Goal: Transaction & Acquisition: Book appointment/travel/reservation

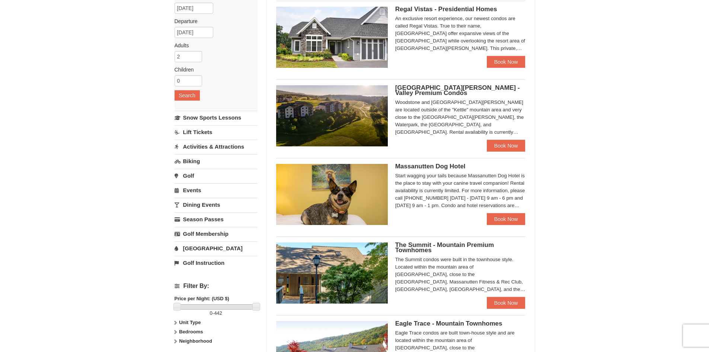
scroll to position [74, 0]
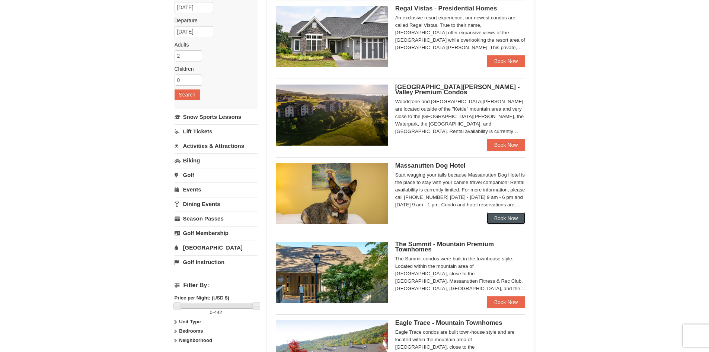
click at [504, 219] on link "Book Now" at bounding box center [506, 218] width 39 height 12
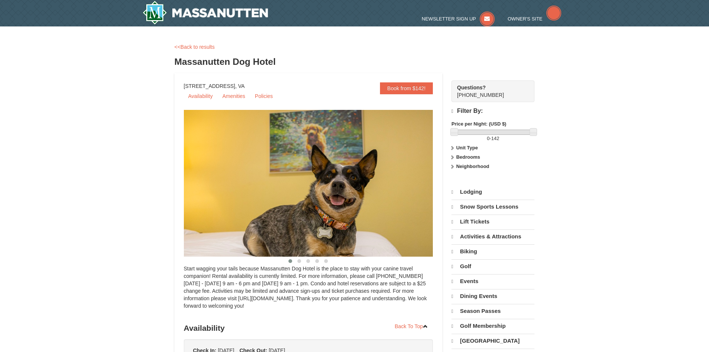
select select "9"
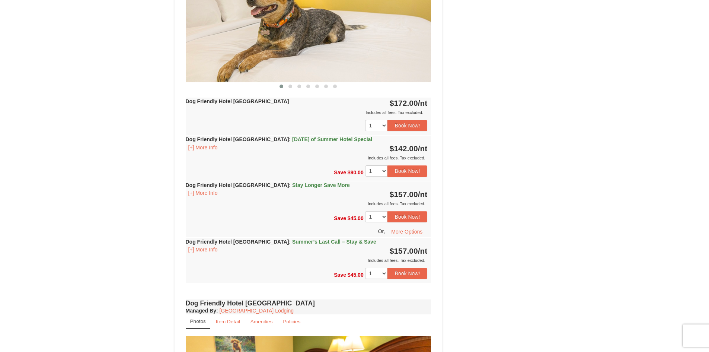
scroll to position [372, 0]
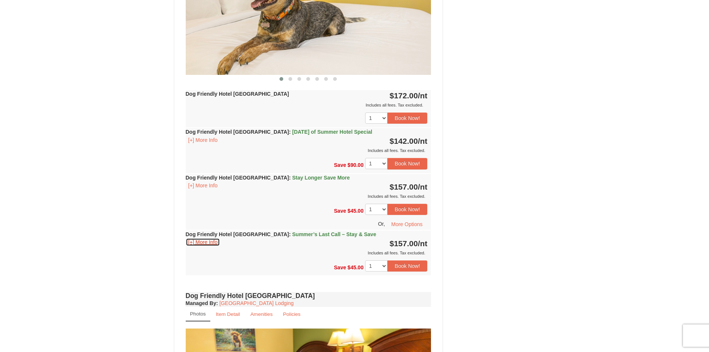
click at [206, 243] on button "[+] More Info" at bounding box center [203, 242] width 35 height 8
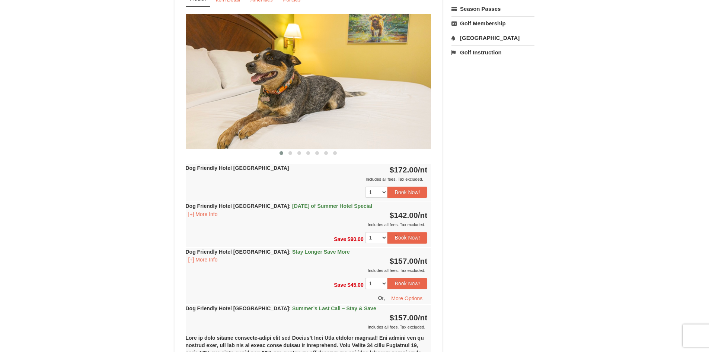
scroll to position [298, 0]
click at [400, 191] on button "Book Now!" at bounding box center [407, 192] width 40 height 11
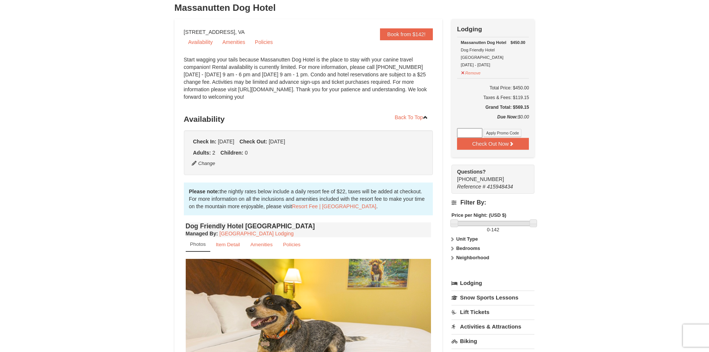
scroll to position [35, 0]
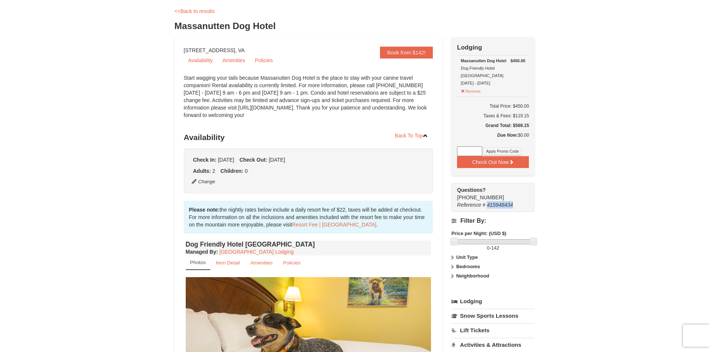
drag, startPoint x: 518, startPoint y: 196, endPoint x: 488, endPoint y: 197, distance: 30.5
click at [488, 201] on div "Reference # 415948434" at bounding box center [489, 204] width 64 height 7
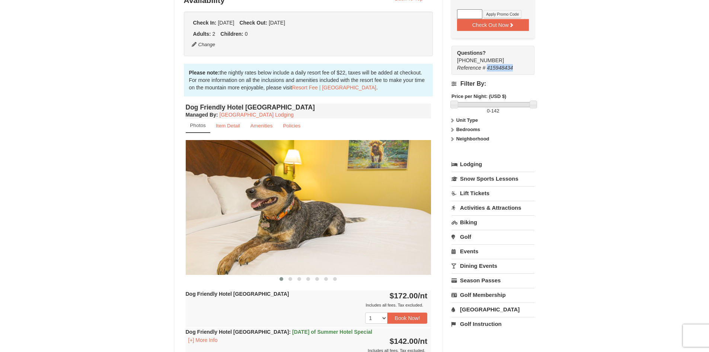
scroll to position [186, 0]
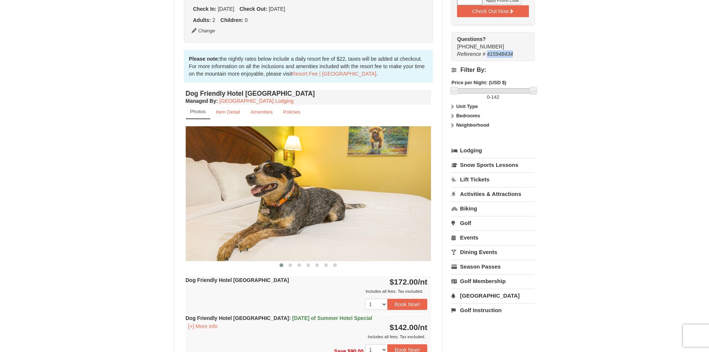
click at [493, 187] on link "Activities & Attractions" at bounding box center [492, 194] width 83 height 14
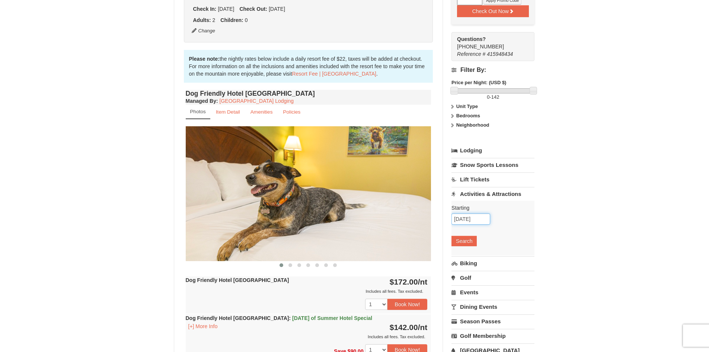
click at [479, 213] on input "09/22/2025" at bounding box center [470, 218] width 39 height 11
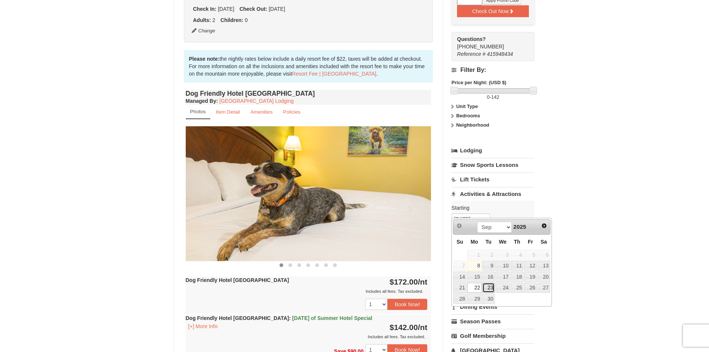
click at [487, 287] on link "23" at bounding box center [488, 287] width 13 height 10
type input "09/23/2025"
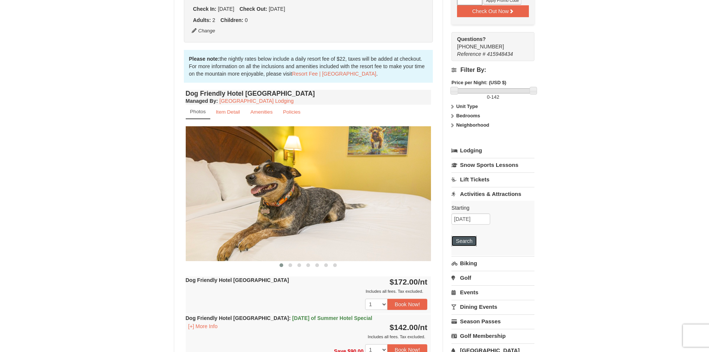
click at [465, 236] on button "Search" at bounding box center [463, 241] width 25 height 10
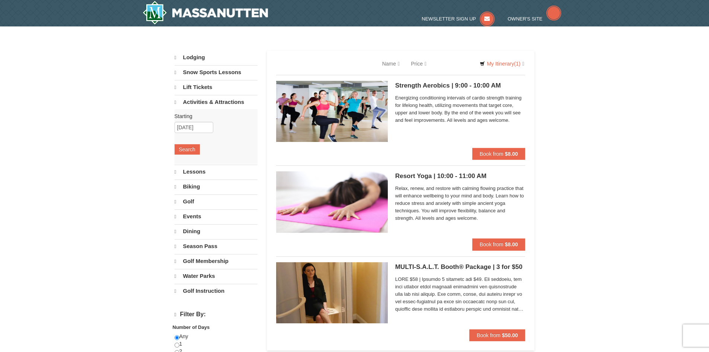
select select "9"
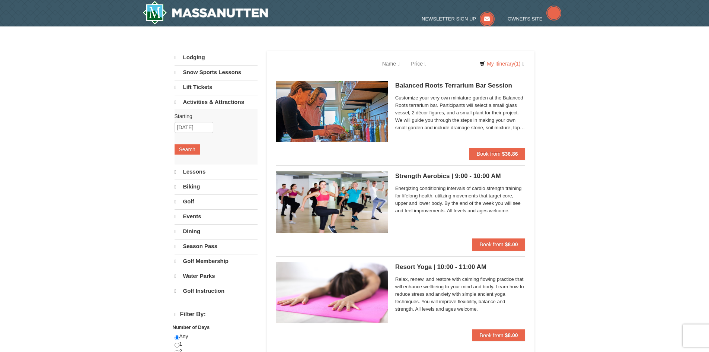
select select "9"
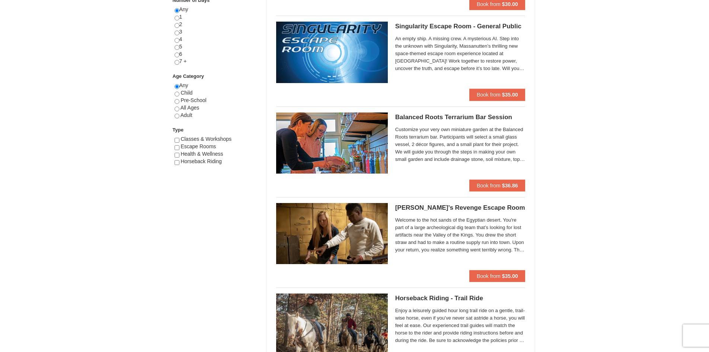
scroll to position [335, 0]
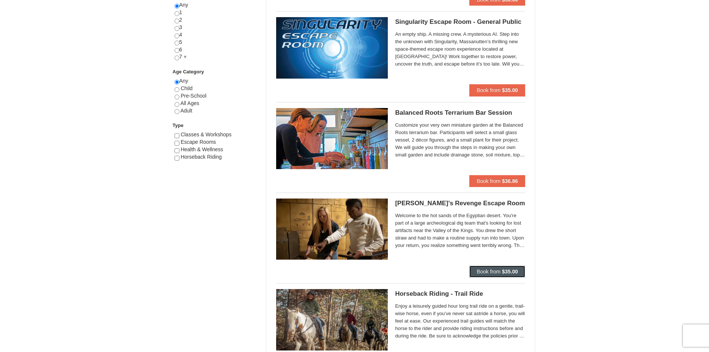
click at [484, 270] on span "Book from" at bounding box center [489, 271] width 24 height 6
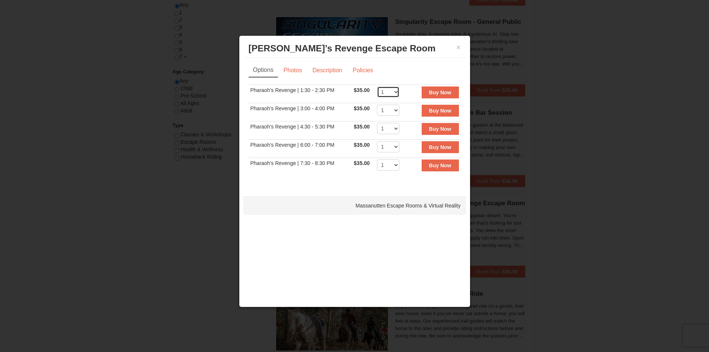
click at [396, 91] on select "1 2 3 4 5 6 7 8" at bounding box center [388, 91] width 22 height 11
select select "2"
click at [377, 86] on select "1 2 3 4 5 6 7 8" at bounding box center [388, 91] width 22 height 11
click at [443, 93] on strong "Buy Now" at bounding box center [440, 92] width 22 height 6
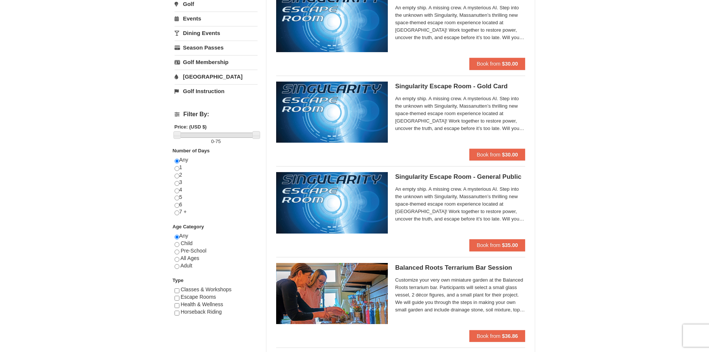
scroll to position [186, 0]
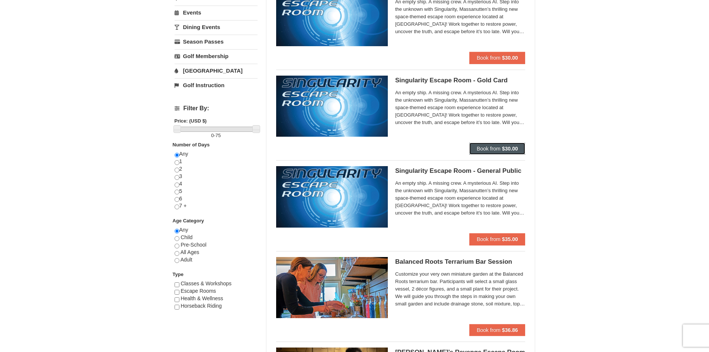
click at [488, 152] on button "Book from $30.00" at bounding box center [497, 149] width 56 height 12
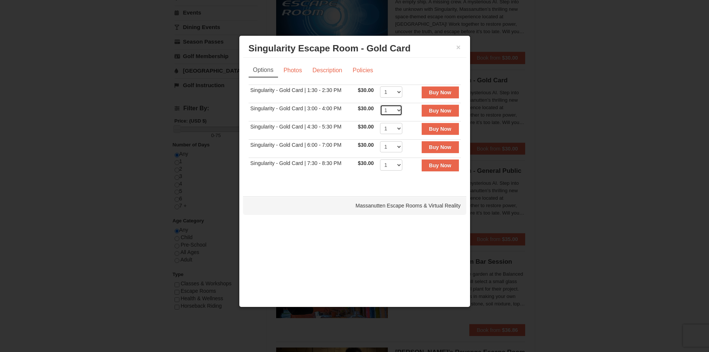
click at [397, 109] on select "1 2 3 4 5 6 7 8" at bounding box center [391, 110] width 22 height 11
select select "2"
click at [380, 105] on select "1 2 3 4 5 6 7 8" at bounding box center [391, 110] width 22 height 11
click at [438, 110] on strong "Buy Now" at bounding box center [440, 111] width 22 height 6
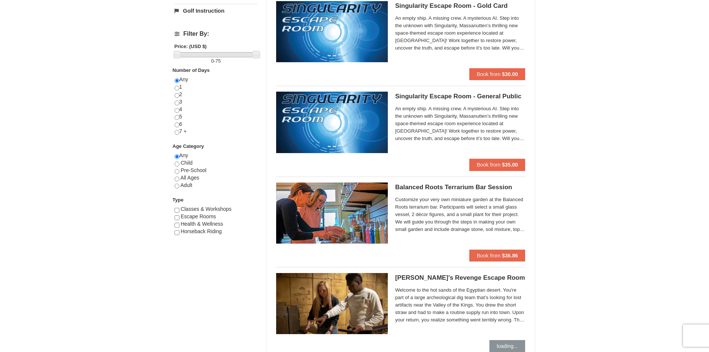
scroll to position [447, 0]
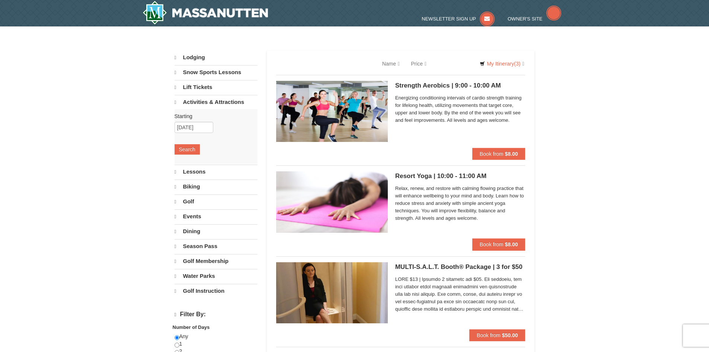
scroll to position [442, 0]
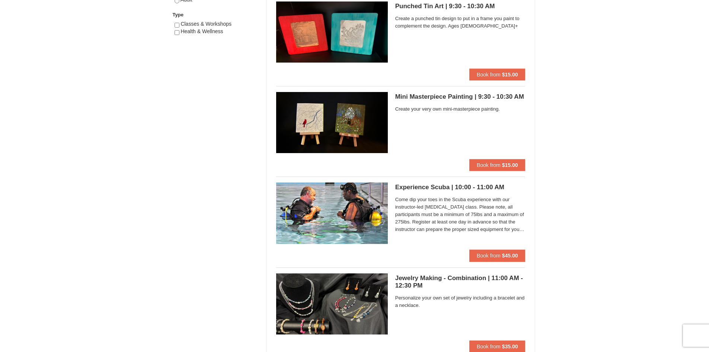
select select "9"
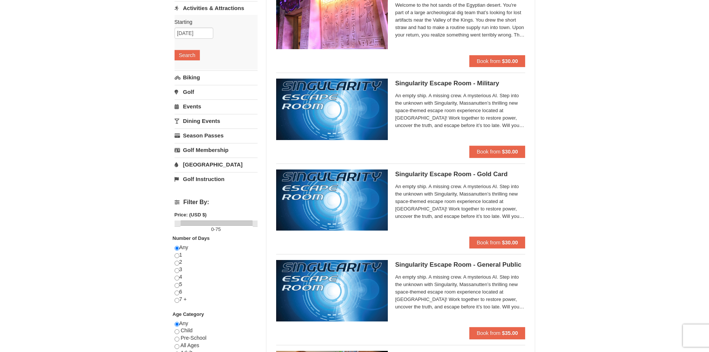
scroll to position [0, 0]
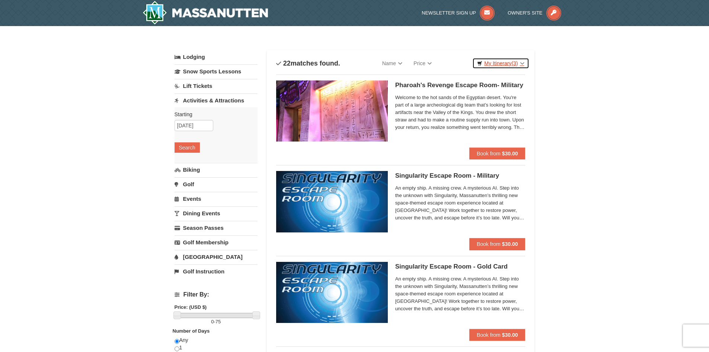
click at [507, 63] on link "My Itinerary (3)" at bounding box center [500, 63] width 57 height 11
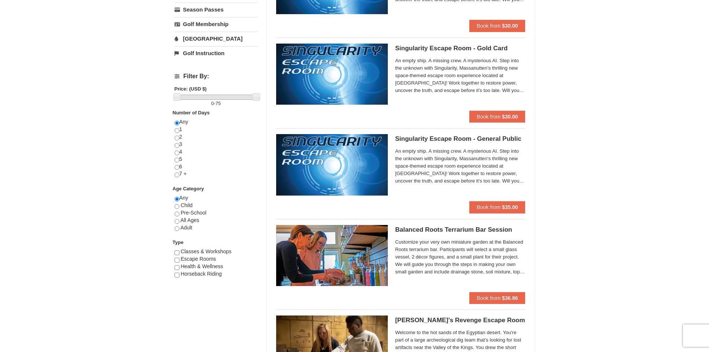
scroll to position [74, 0]
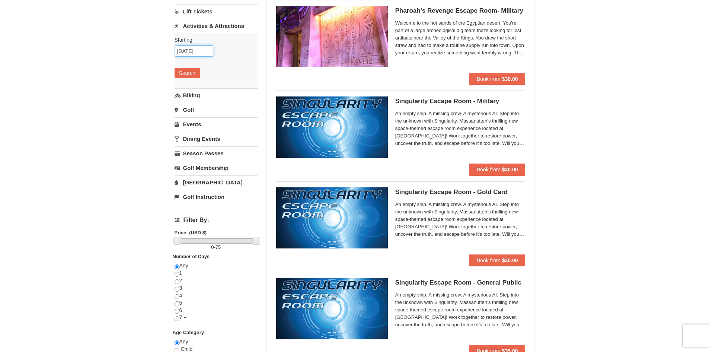
click at [197, 49] on input "09/23/2025" at bounding box center [194, 50] width 39 height 11
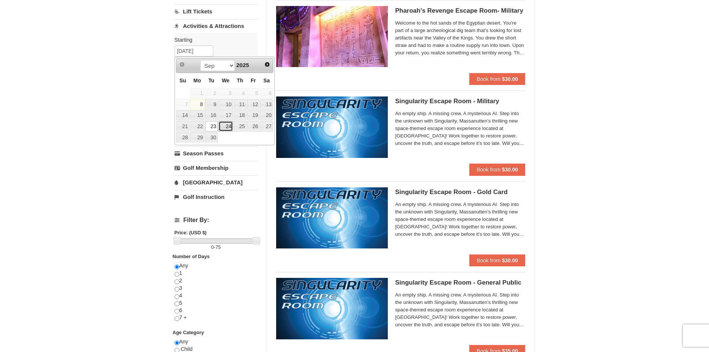
click at [231, 124] on link "24" at bounding box center [225, 126] width 15 height 10
type input "[DATE]"
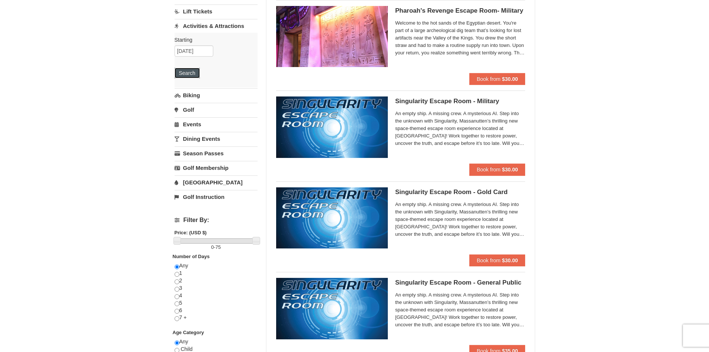
click at [188, 74] on button "Search" at bounding box center [187, 73] width 25 height 10
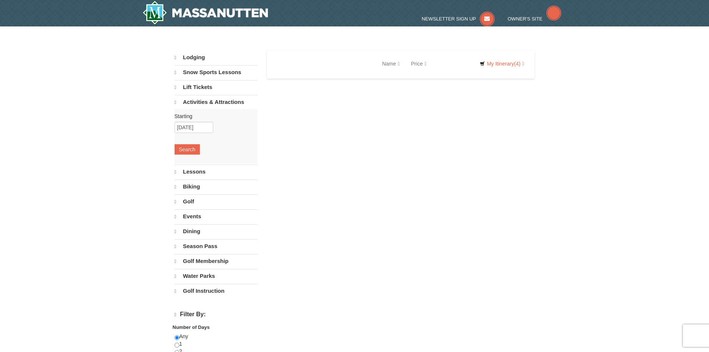
select select "9"
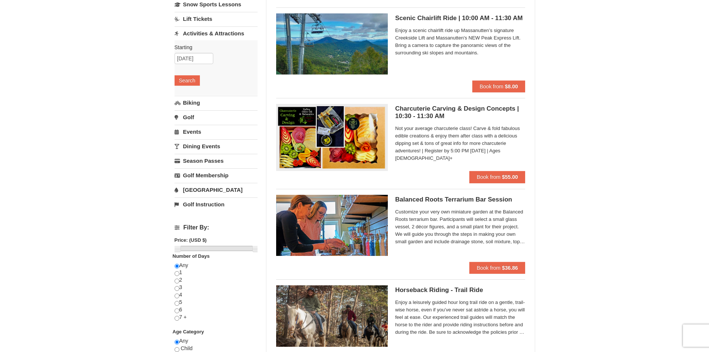
scroll to position [74, 0]
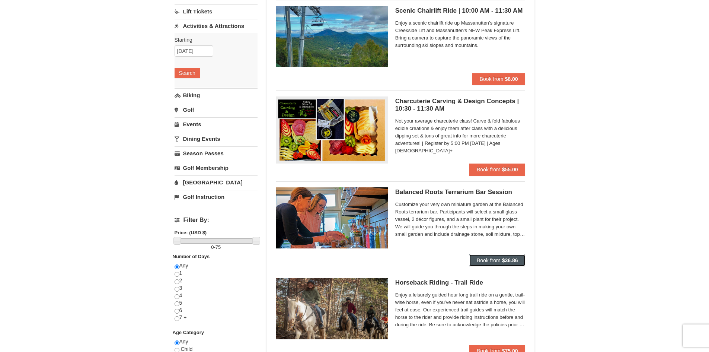
click at [506, 258] on strong "$36.86" at bounding box center [510, 260] width 16 height 6
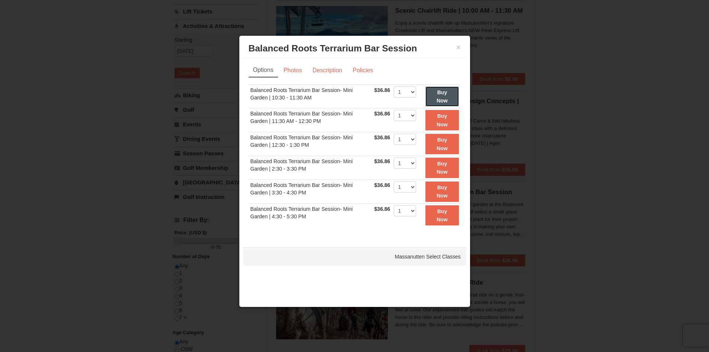
drag, startPoint x: 446, startPoint y: 94, endPoint x: 467, endPoint y: 104, distance: 23.5
click at [447, 95] on strong "Buy Now" at bounding box center [442, 96] width 11 height 14
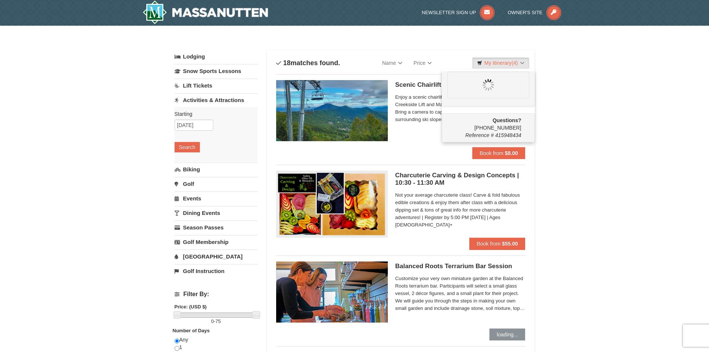
scroll to position [0, 0]
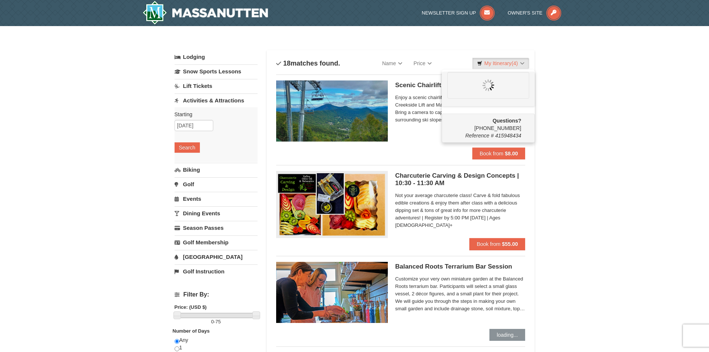
click at [406, 90] on div "Scenic Chairlift Ride | 10:00 AM - 11:30 AM Massanutten Scenic Chairlift Rides …" at bounding box center [460, 113] width 130 height 67
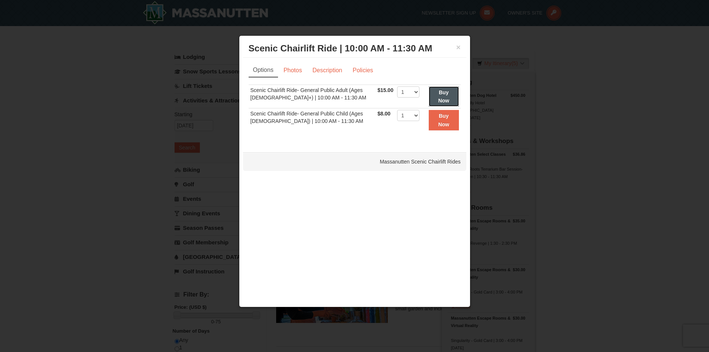
click at [444, 96] on button "Buy Now" at bounding box center [444, 96] width 30 height 20
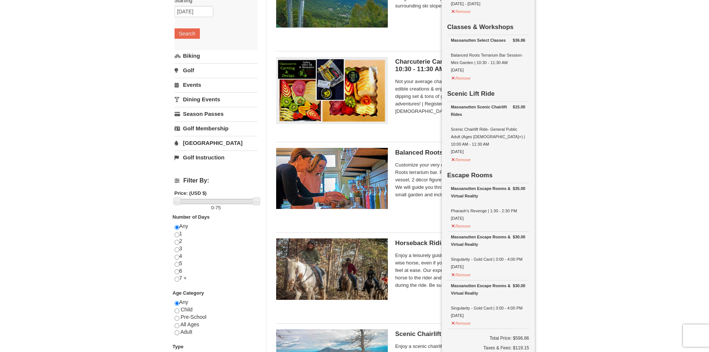
scroll to position [263, 0]
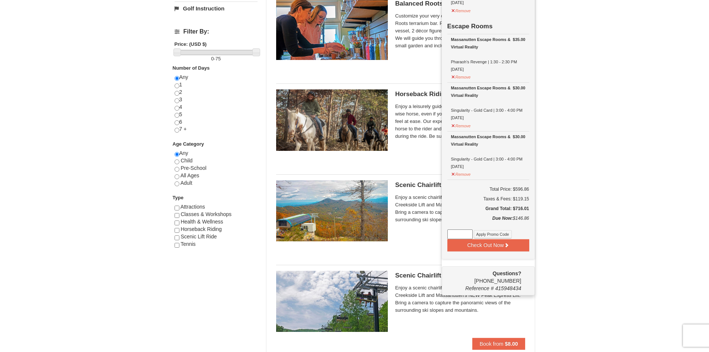
drag, startPoint x: 533, startPoint y: 206, endPoint x: 490, endPoint y: 205, distance: 42.8
click at [490, 205] on div "Check Out Now Lodging $450.00 Massanutten Dog Hotel Dog Friendly Hotel [GEOGRAP…" at bounding box center [488, 34] width 93 height 450
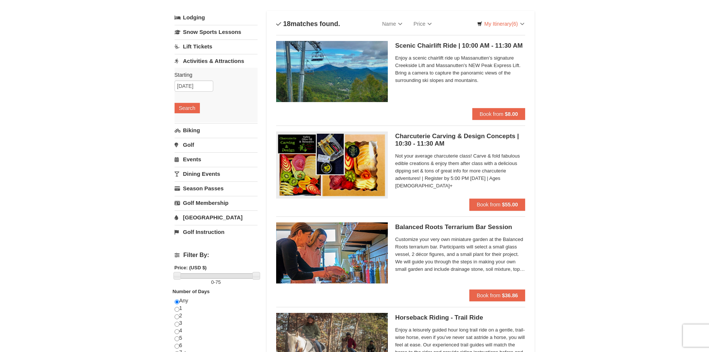
scroll to position [0, 0]
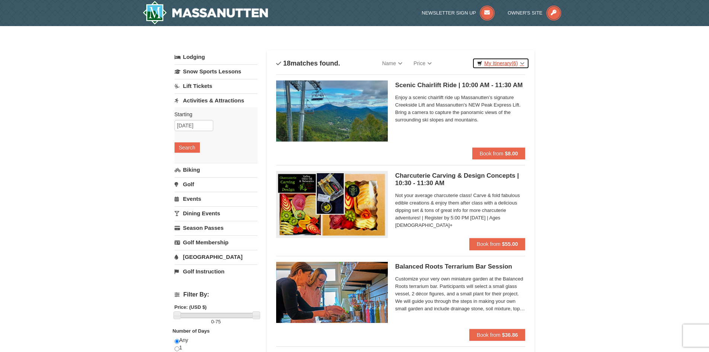
click at [515, 61] on span "(6)" at bounding box center [514, 63] width 6 height 6
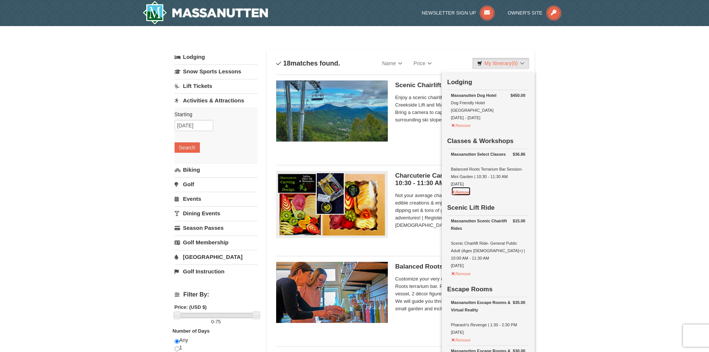
click at [454, 188] on button "Remove" at bounding box center [461, 190] width 20 height 9
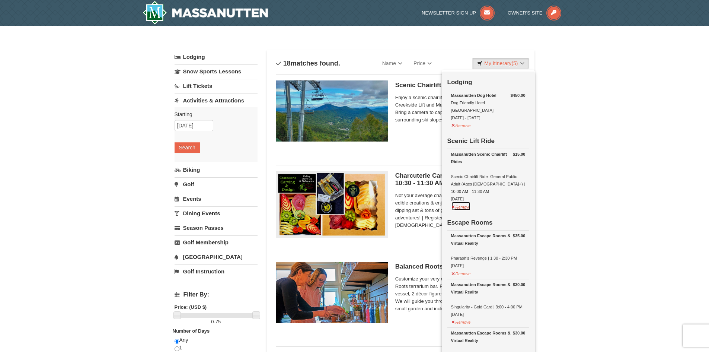
click at [453, 201] on button "Remove" at bounding box center [461, 205] width 20 height 9
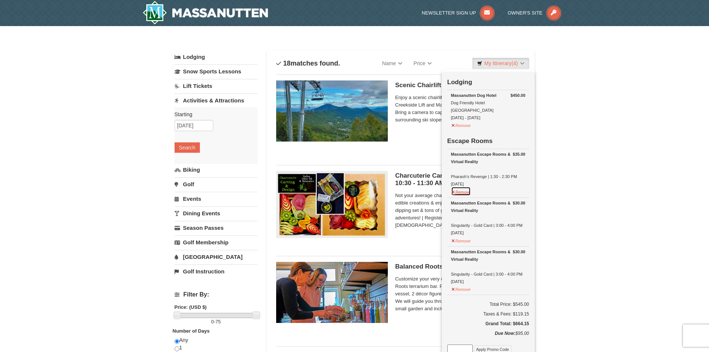
click at [454, 186] on button "Remove" at bounding box center [461, 190] width 20 height 9
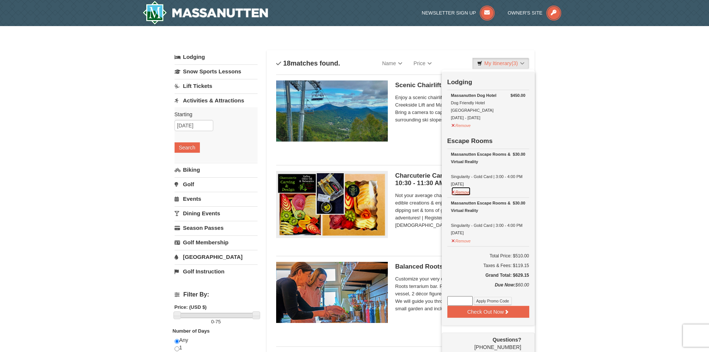
click at [451, 186] on button "Remove" at bounding box center [461, 190] width 20 height 9
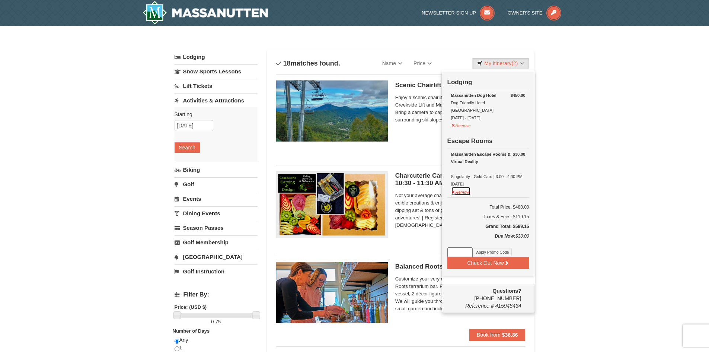
click at [452, 186] on button "Remove" at bounding box center [461, 190] width 20 height 9
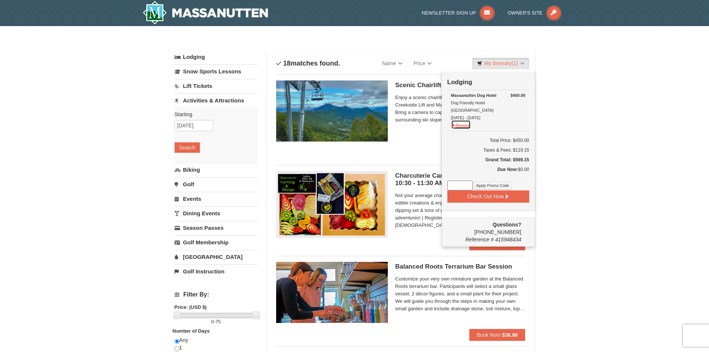
click at [453, 120] on button "Remove" at bounding box center [461, 124] width 20 height 9
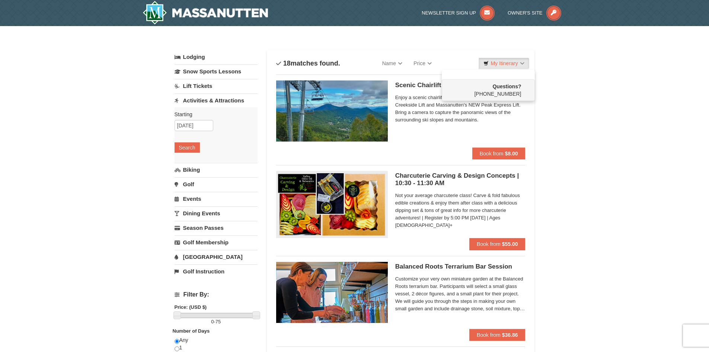
click at [190, 55] on link "Lodging" at bounding box center [216, 56] width 83 height 13
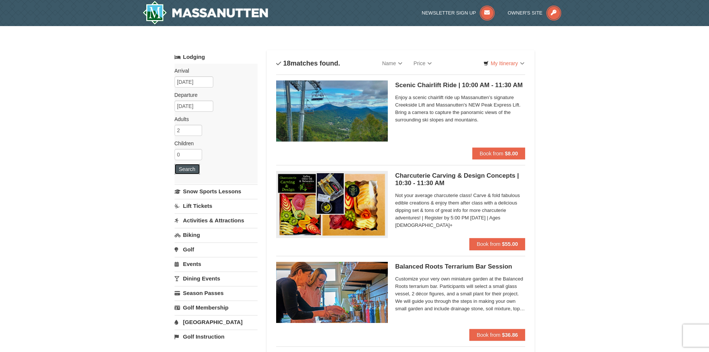
click at [188, 170] on button "Search" at bounding box center [187, 169] width 25 height 10
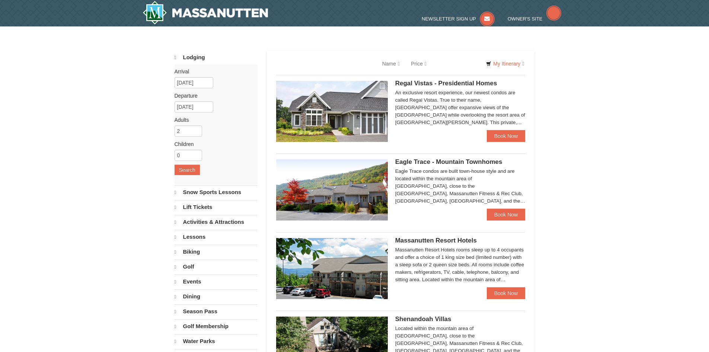
select select "9"
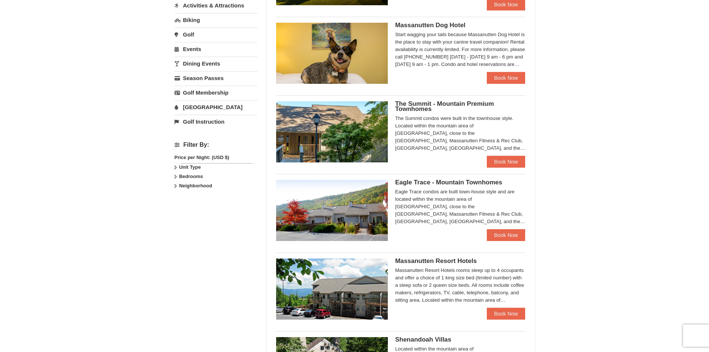
scroll to position [223, 0]
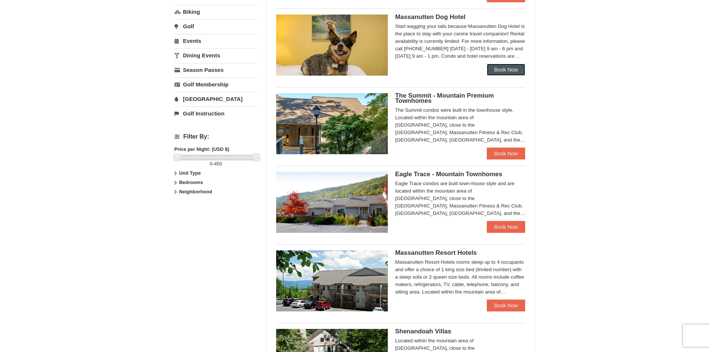
click at [514, 70] on link "Book Now" at bounding box center [506, 70] width 39 height 12
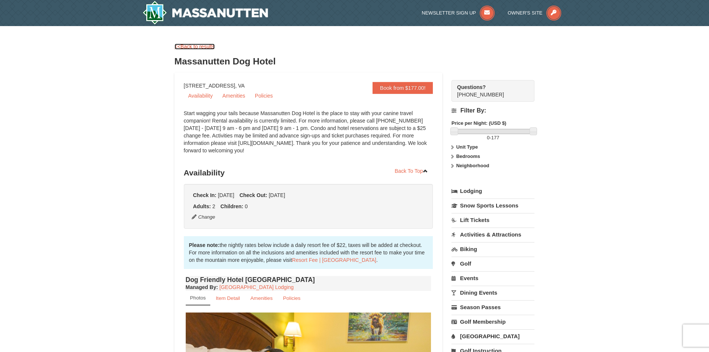
click at [195, 48] on link "<<Back to results" at bounding box center [195, 47] width 40 height 6
click at [197, 47] on link "<<Back to results" at bounding box center [195, 47] width 40 height 6
click at [201, 47] on link "<<Back to results" at bounding box center [195, 47] width 40 height 6
click at [194, 46] on link "<<Back to results" at bounding box center [195, 47] width 40 height 6
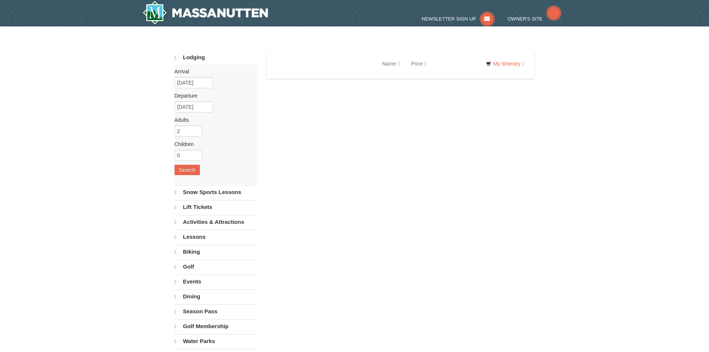
select select "9"
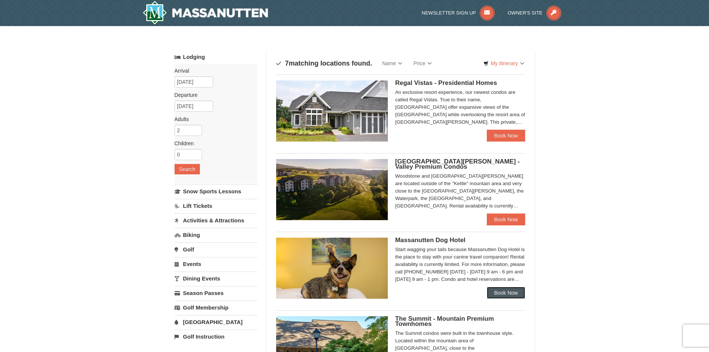
click at [503, 290] on link "Book Now" at bounding box center [506, 293] width 39 height 12
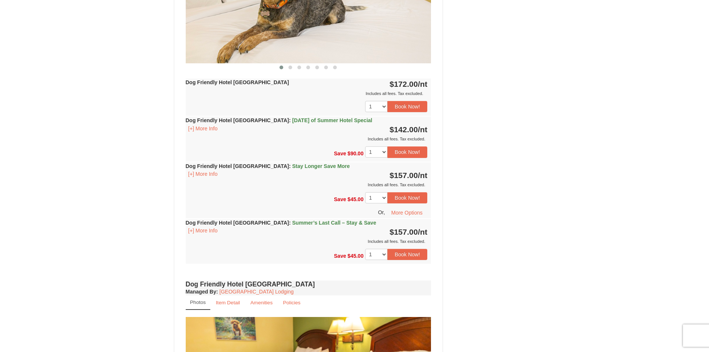
scroll to position [446, 0]
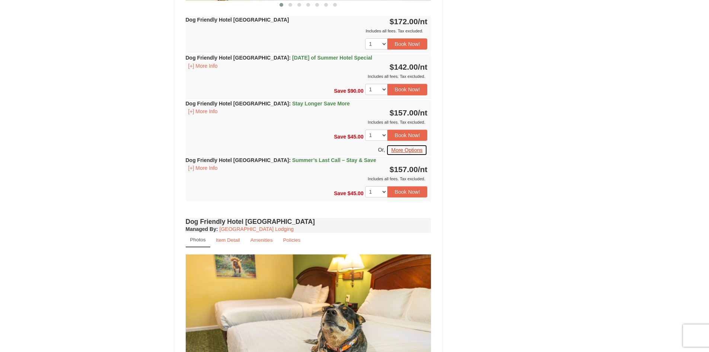
click at [412, 151] on button "More Options" at bounding box center [406, 149] width 41 height 11
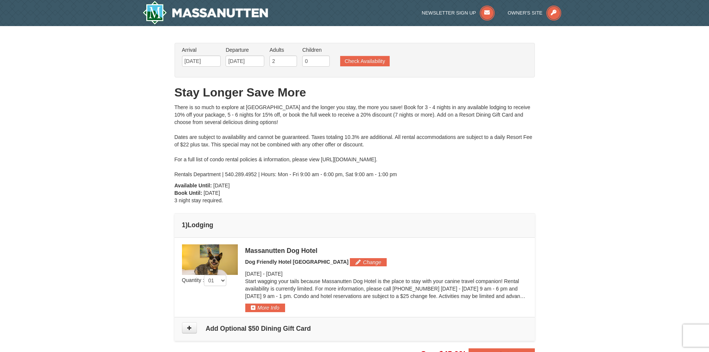
scroll to position [112, 0]
